Goal: Task Accomplishment & Management: Manage account settings

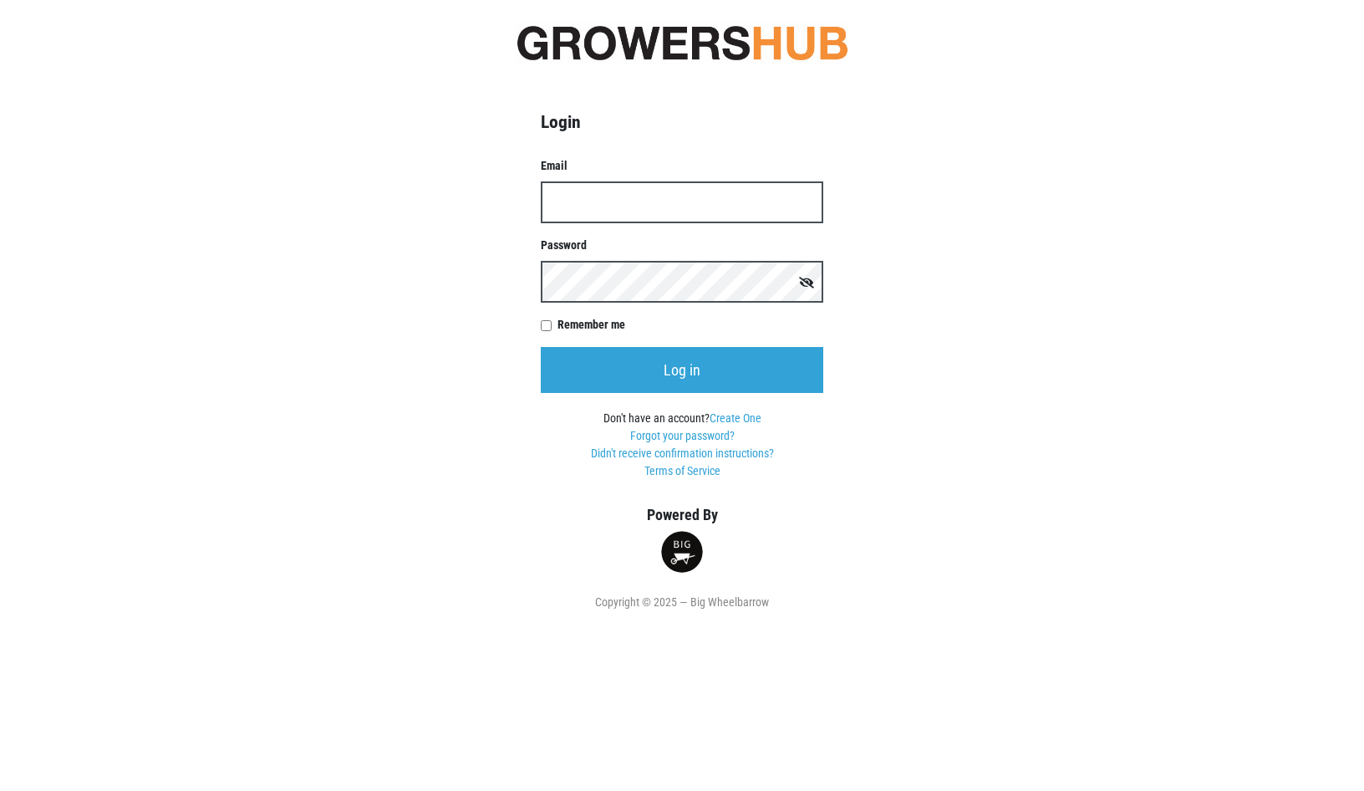
click at [629, 211] on input "Email" at bounding box center [682, 202] width 283 height 42
click at [593, 196] on input "Email" at bounding box center [682, 202] width 283 height 42
type input "[EMAIL_ADDRESS][PERSON_NAME][DOMAIN_NAME]"
click at [592, 311] on form "Email [EMAIL_ADDRESS][PERSON_NAME][DOMAIN_NAME] Password Remember me Log in Don…" at bounding box center [682, 318] width 283 height 323
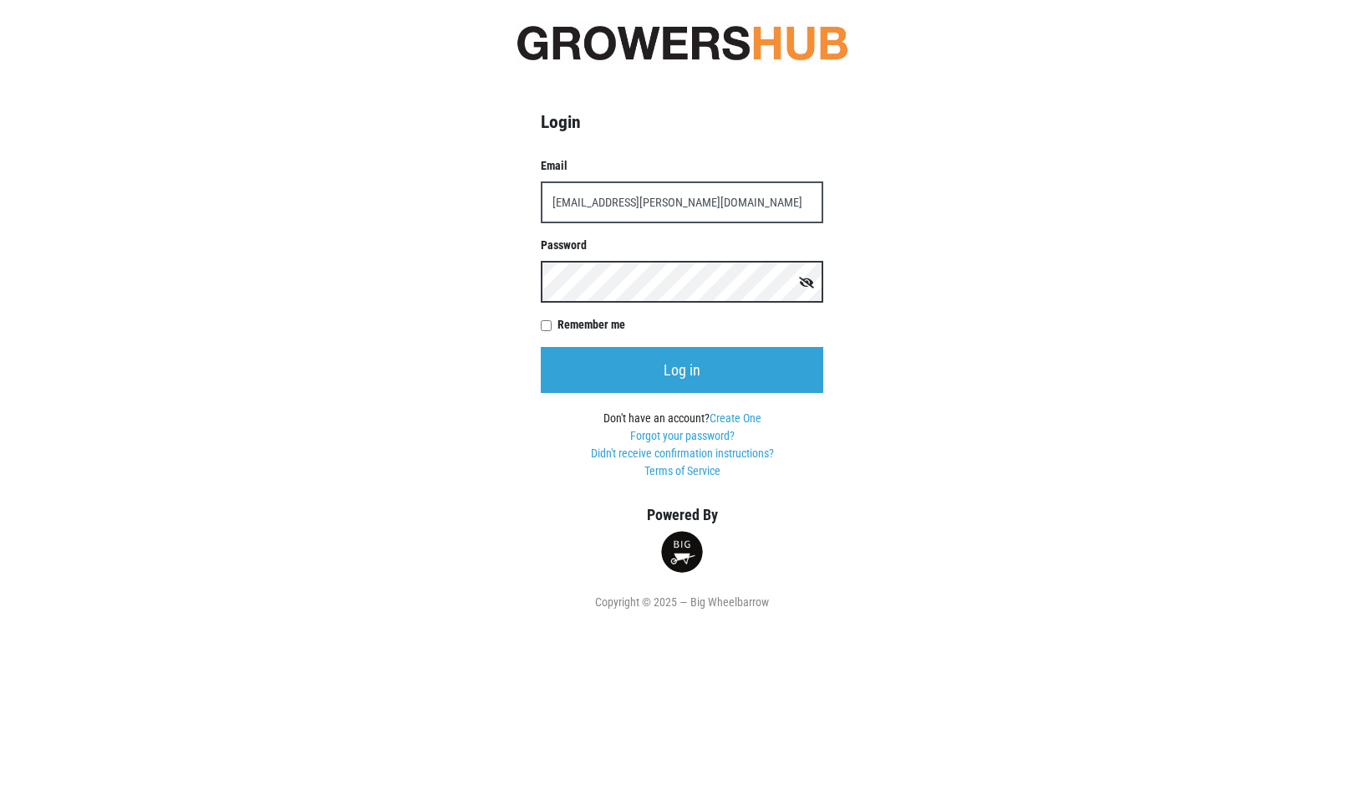
click at [541, 347] on input "Log in" at bounding box center [682, 370] width 283 height 46
type input "[EMAIL_ADDRESS][PERSON_NAME][DOMAIN_NAME]"
click at [541, 347] on input "Log in" at bounding box center [682, 370] width 283 height 46
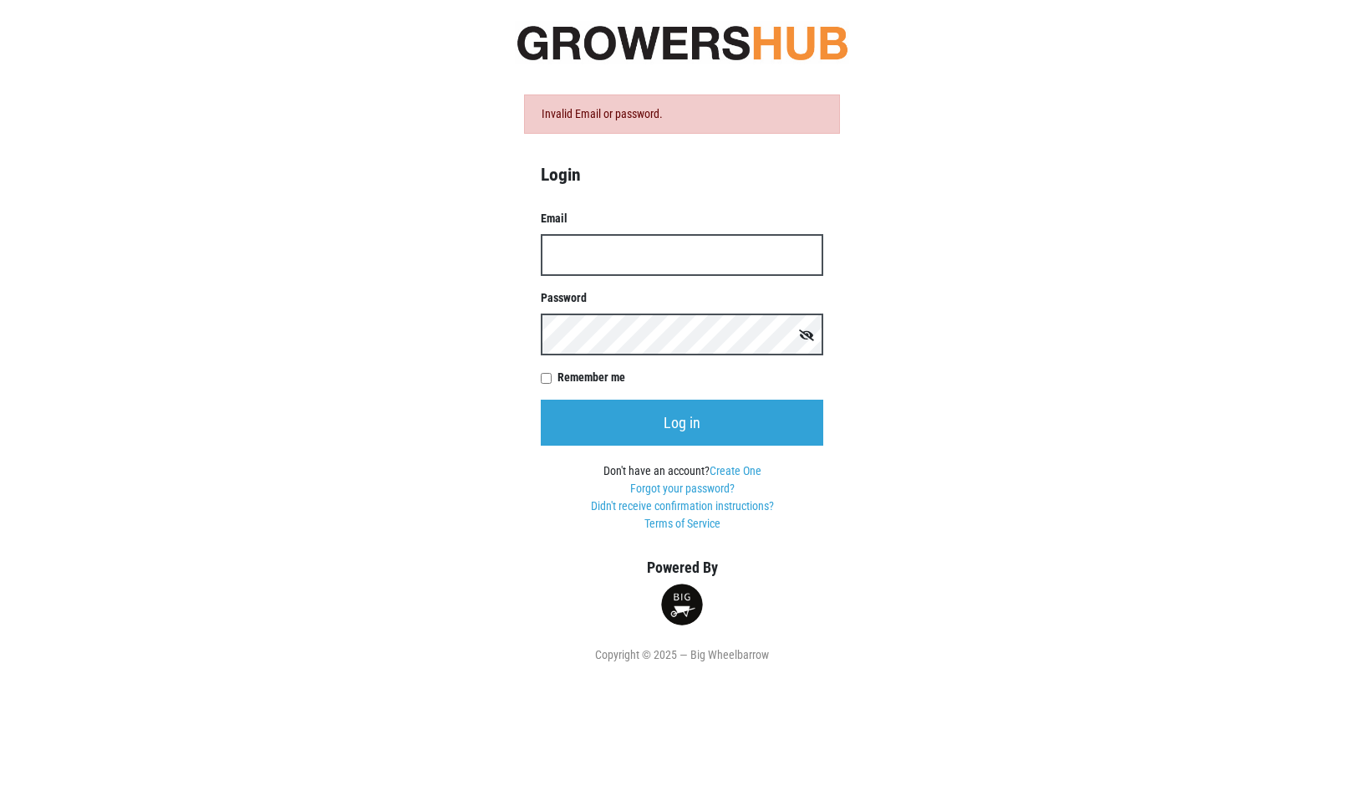
click at [616, 271] on input "Email" at bounding box center [682, 255] width 283 height 42
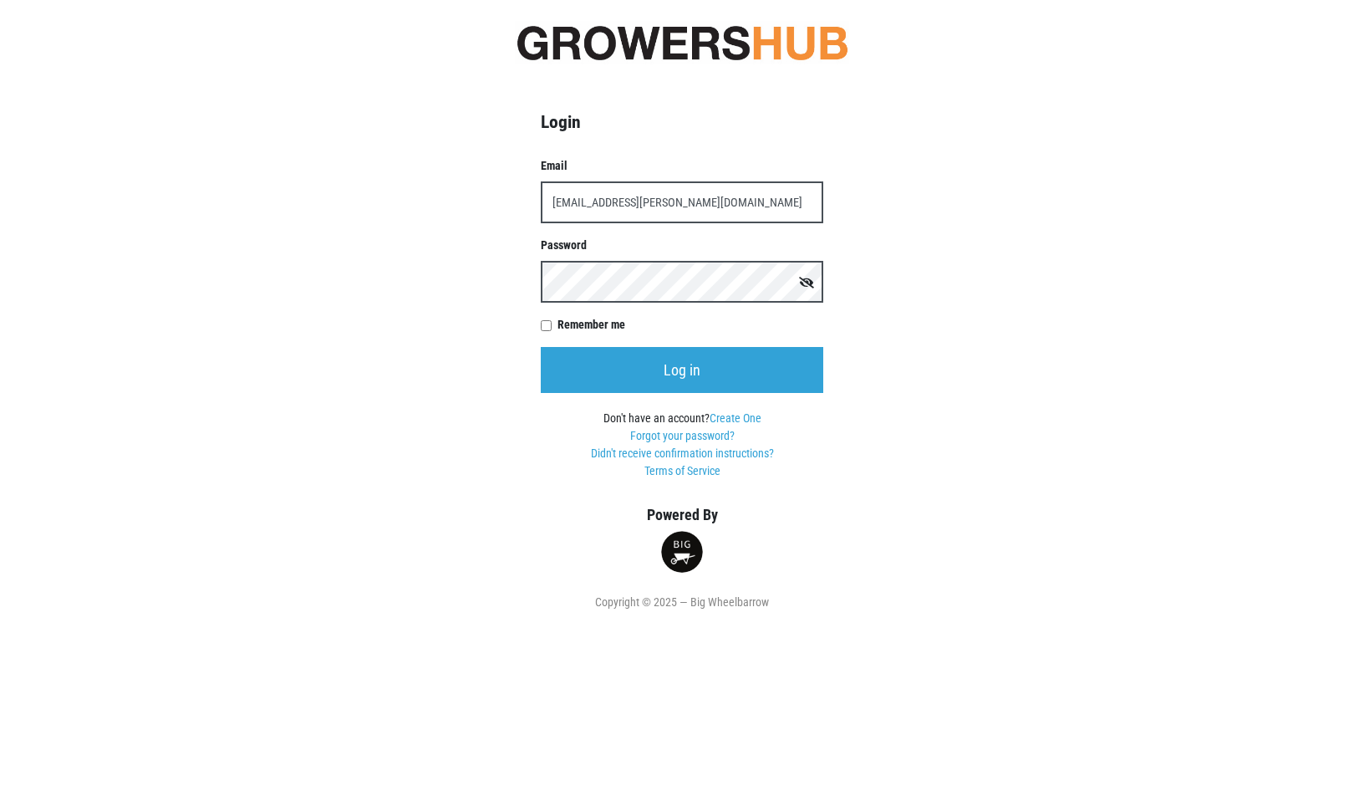
type input "[EMAIL_ADDRESS][PERSON_NAME][DOMAIN_NAME]"
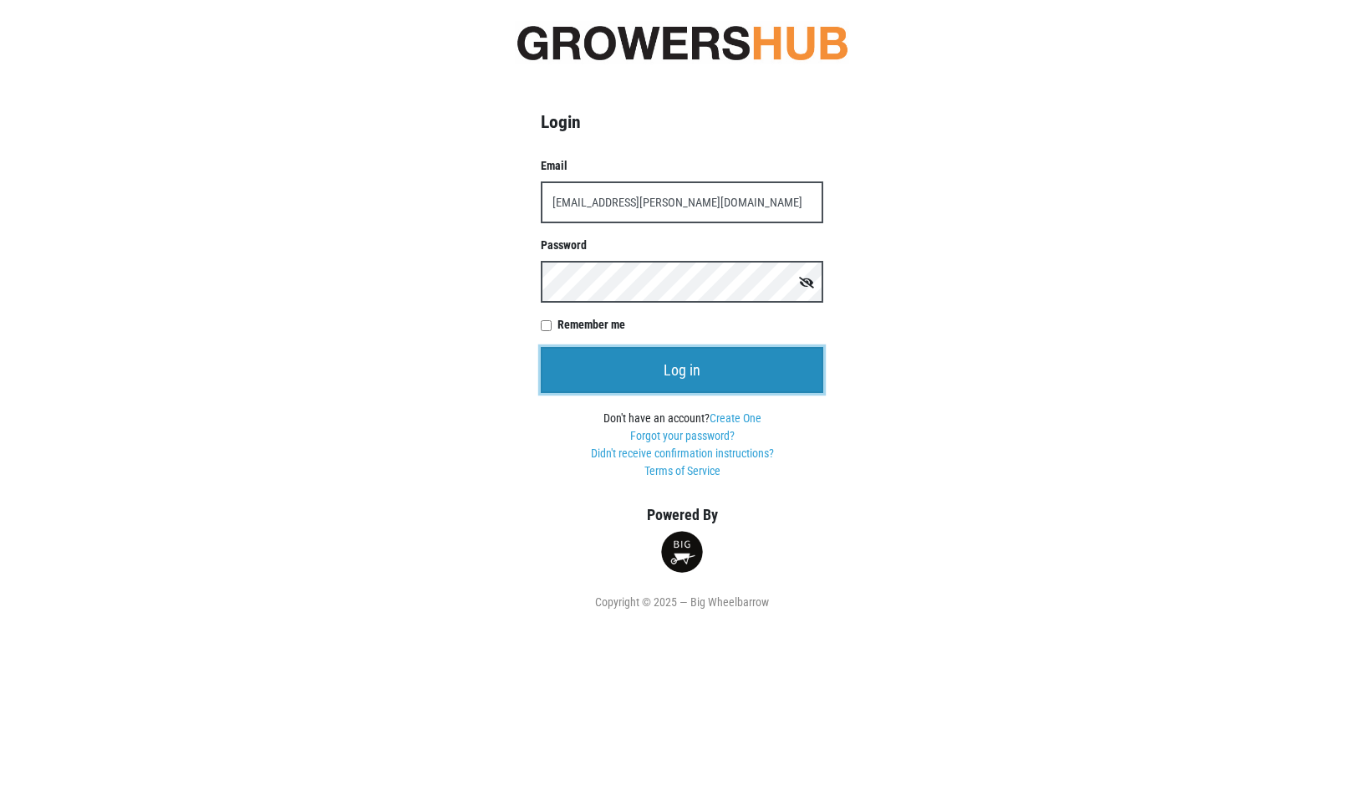
click at [618, 364] on input "Log in" at bounding box center [682, 370] width 283 height 46
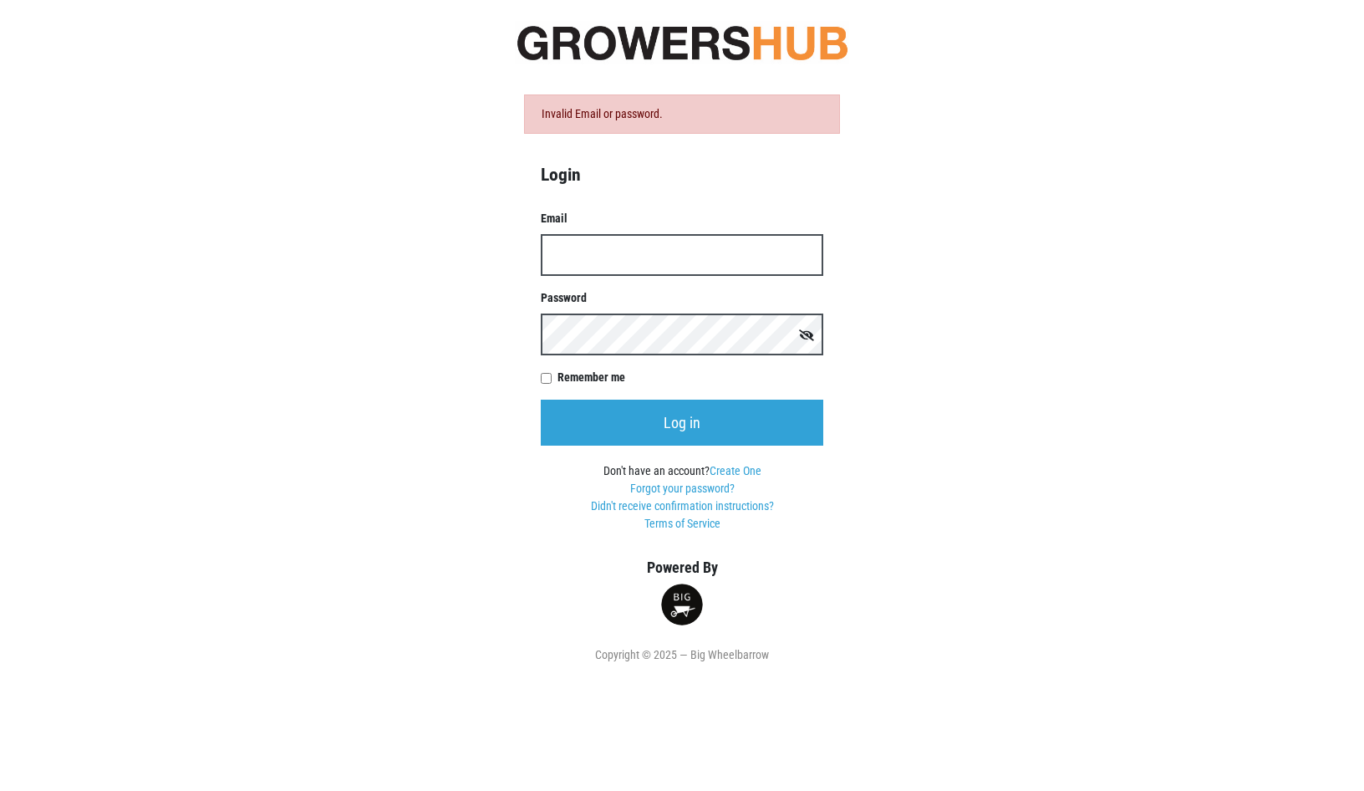
click at [614, 263] on input "Email" at bounding box center [682, 255] width 283 height 42
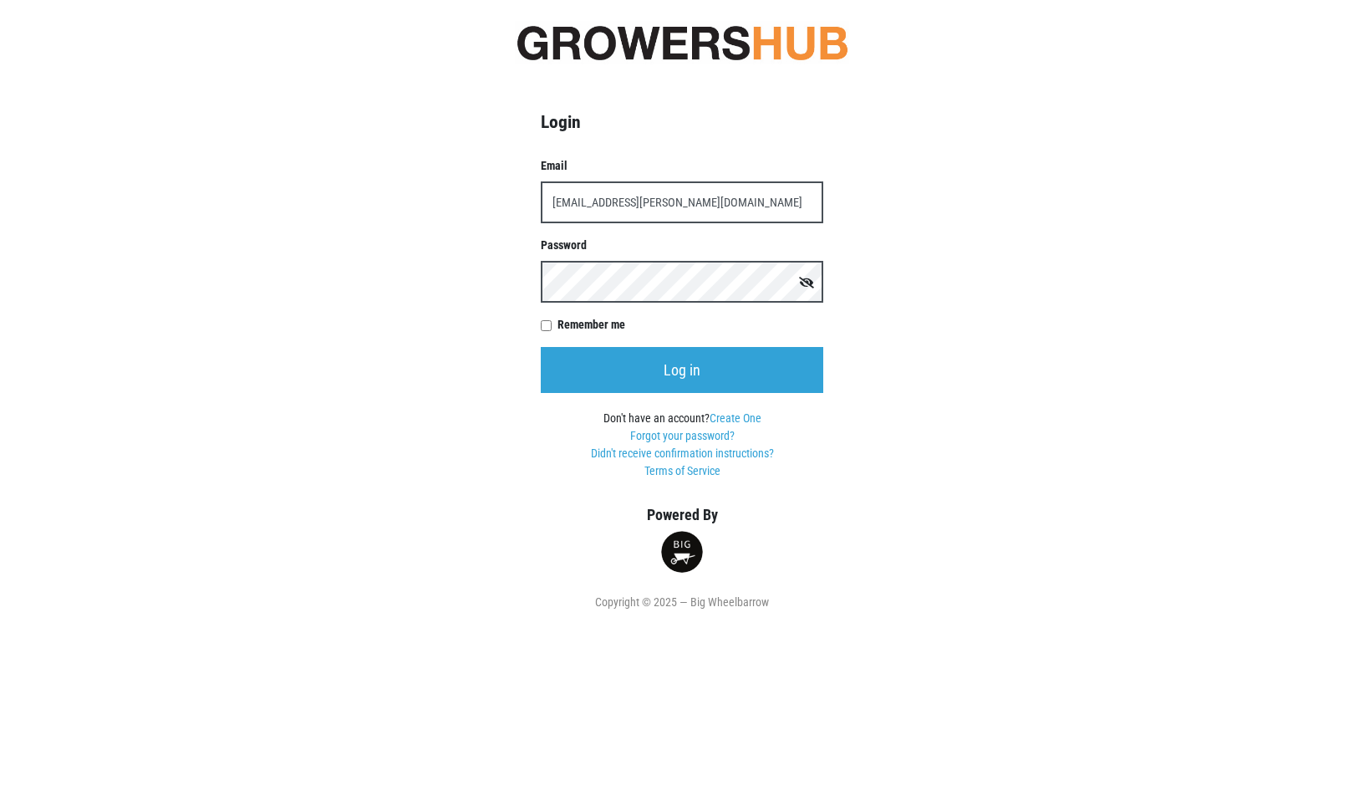
type input "[EMAIL_ADDRESS][PERSON_NAME][DOMAIN_NAME]"
click at [599, 306] on form "Email [EMAIL_ADDRESS][PERSON_NAME][DOMAIN_NAME] Password Remember me Log in Don…" at bounding box center [682, 318] width 283 height 323
click at [696, 194] on input "[EMAIL_ADDRESS][PERSON_NAME][DOMAIN_NAME]" at bounding box center [682, 202] width 283 height 42
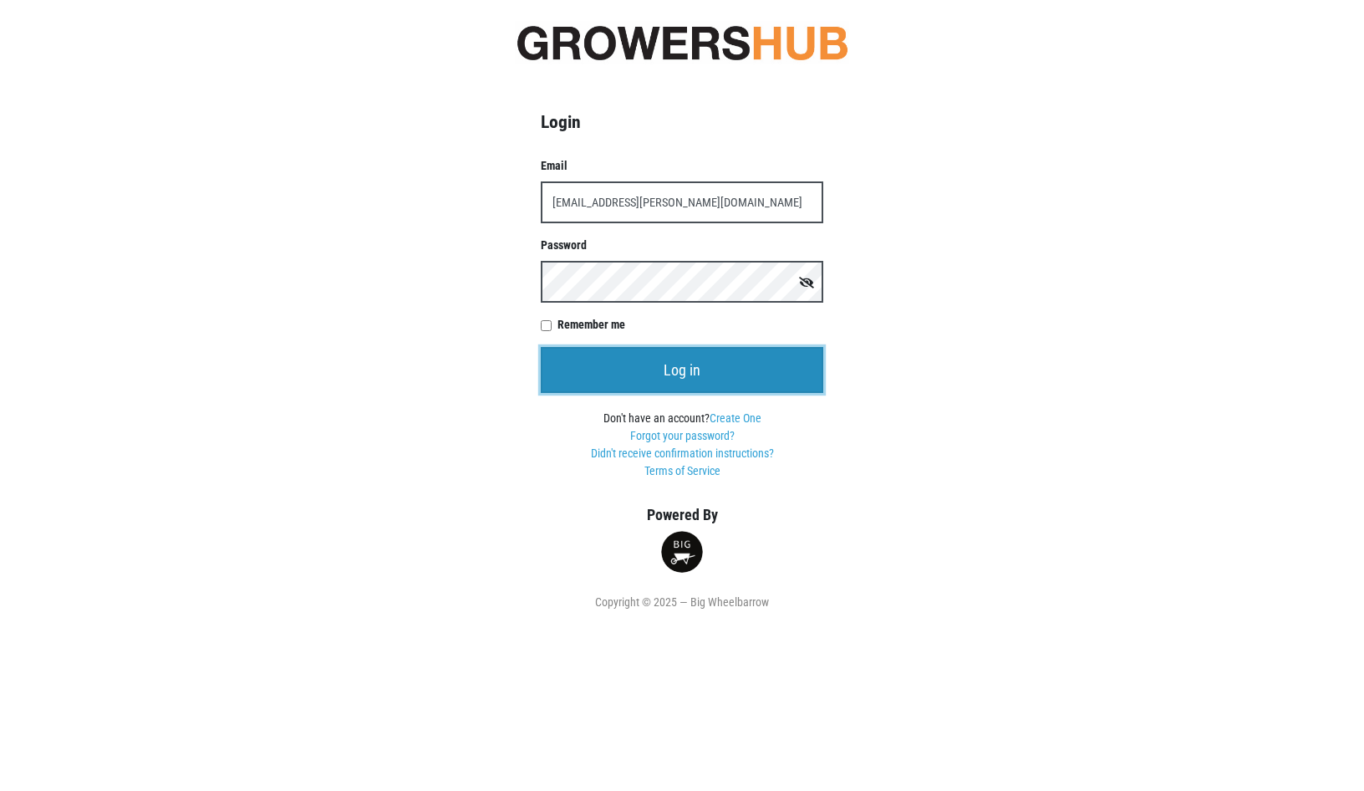
click at [659, 380] on input "Log in" at bounding box center [682, 370] width 283 height 46
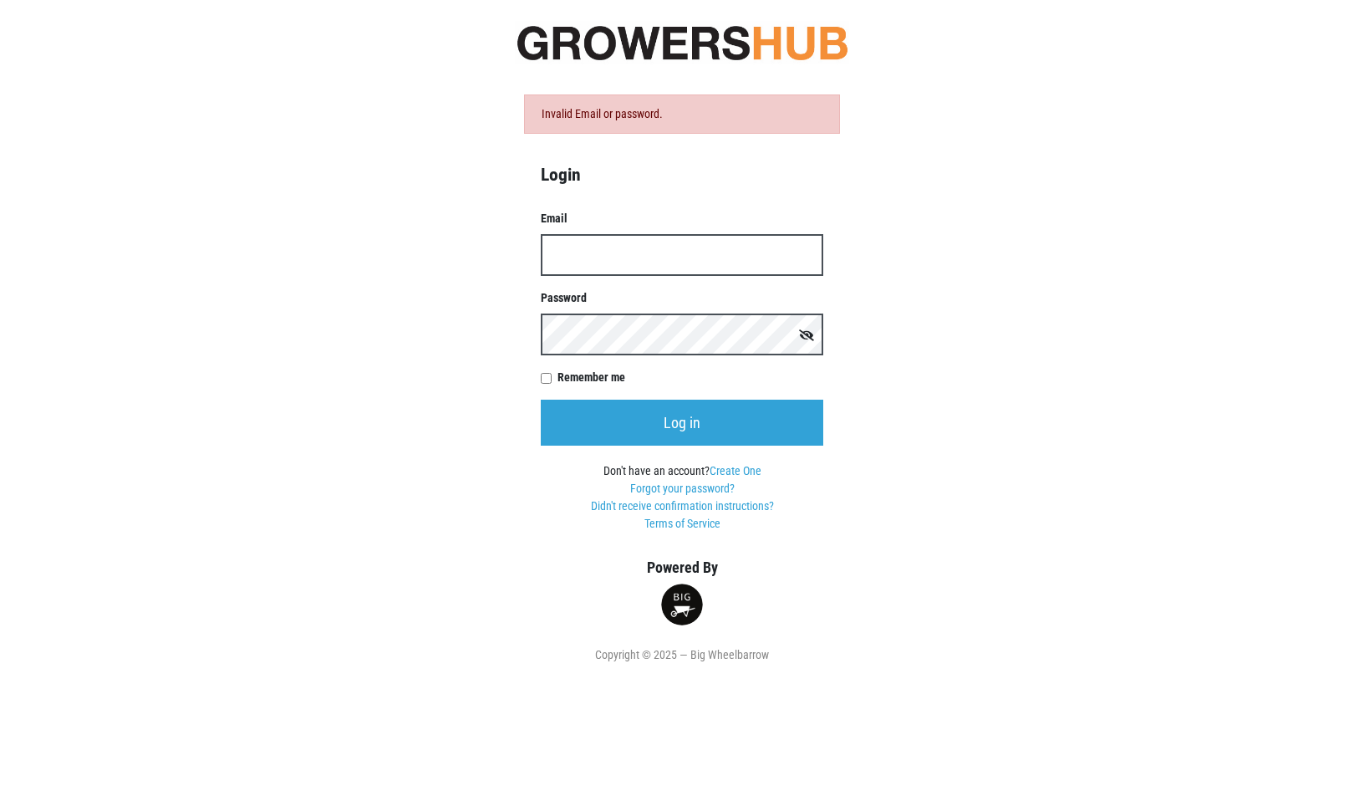
click at [596, 258] on input "Email" at bounding box center [682, 255] width 283 height 42
